Goal: Task Accomplishment & Management: Manage account settings

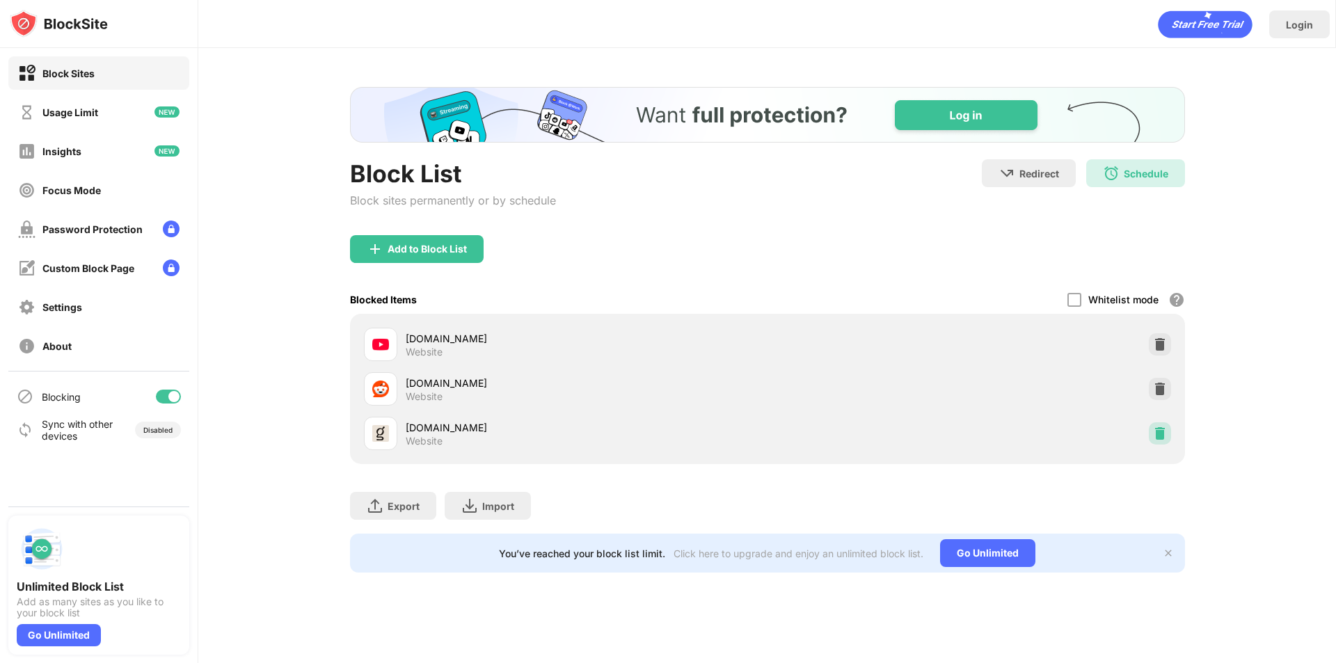
click at [1156, 431] on img at bounding box center [1160, 434] width 14 height 14
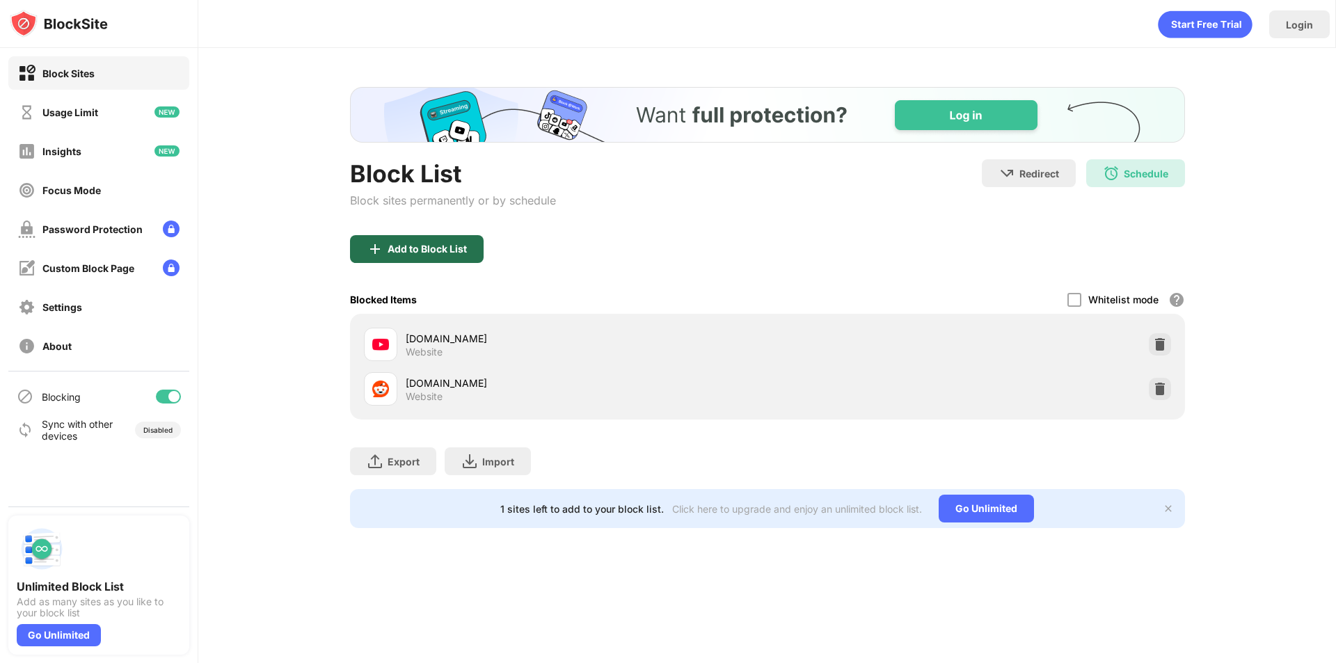
click at [460, 256] on div "Add to Block List" at bounding box center [417, 249] width 134 height 28
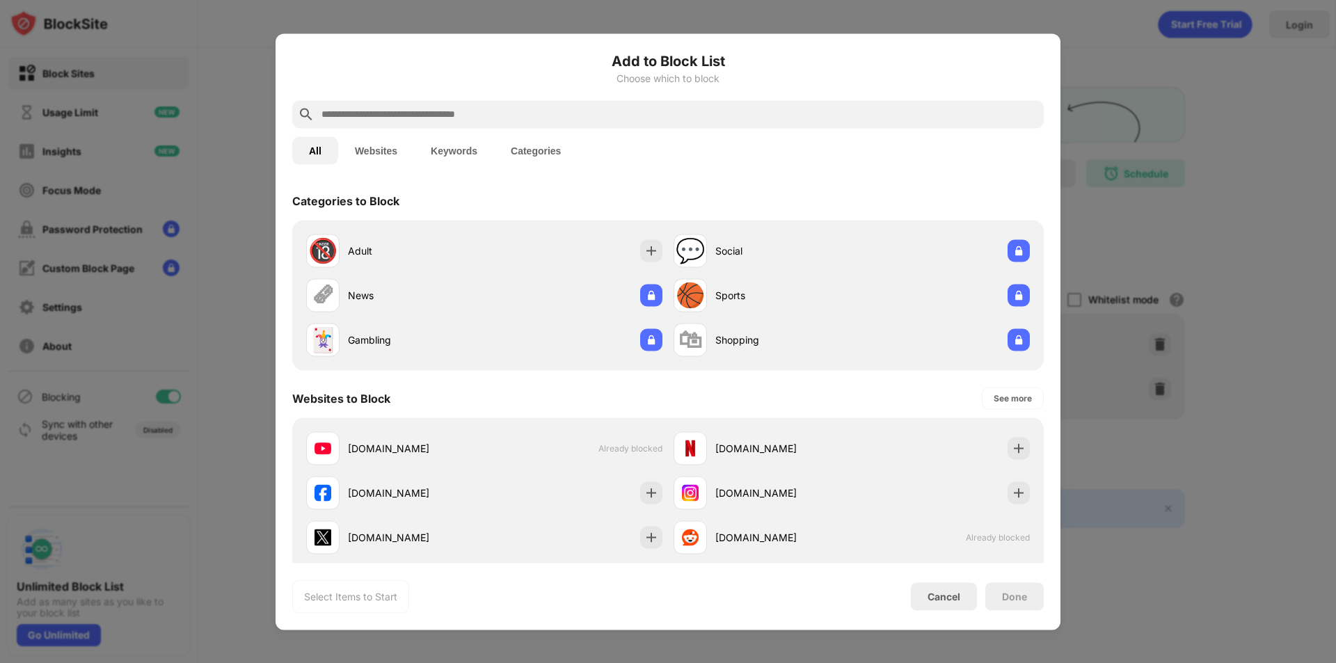
click at [549, 125] on div at bounding box center [668, 114] width 752 height 28
click at [548, 119] on input "text" at bounding box center [679, 114] width 718 height 17
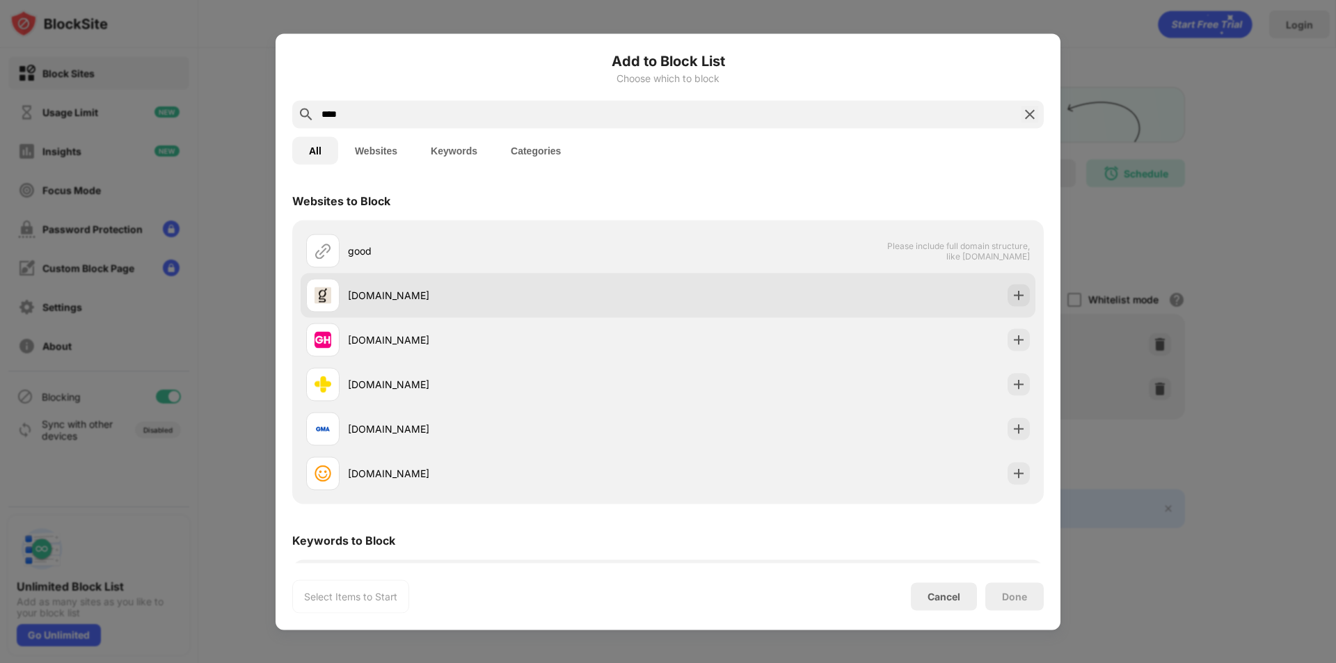
type input "****"
click at [619, 286] on div "[DOMAIN_NAME]" at bounding box center [487, 294] width 362 height 33
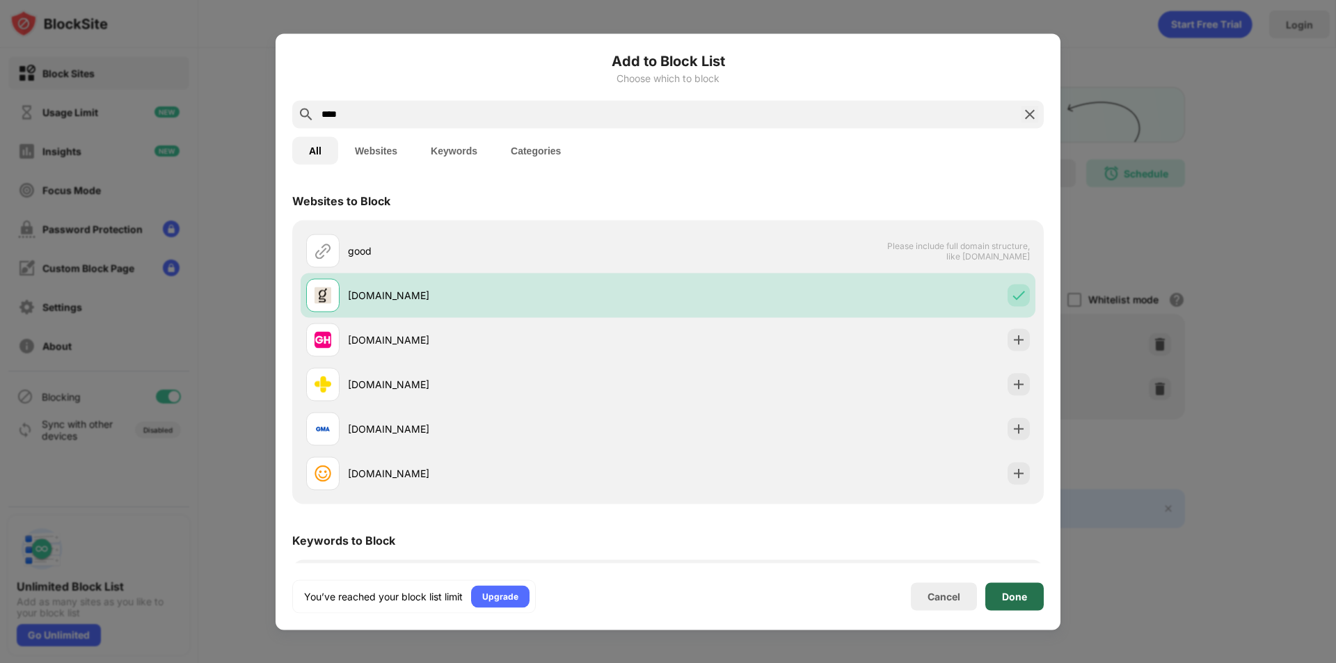
click at [1013, 591] on div "Done" at bounding box center [1014, 596] width 25 height 11
